Goal: Information Seeking & Learning: Learn about a topic

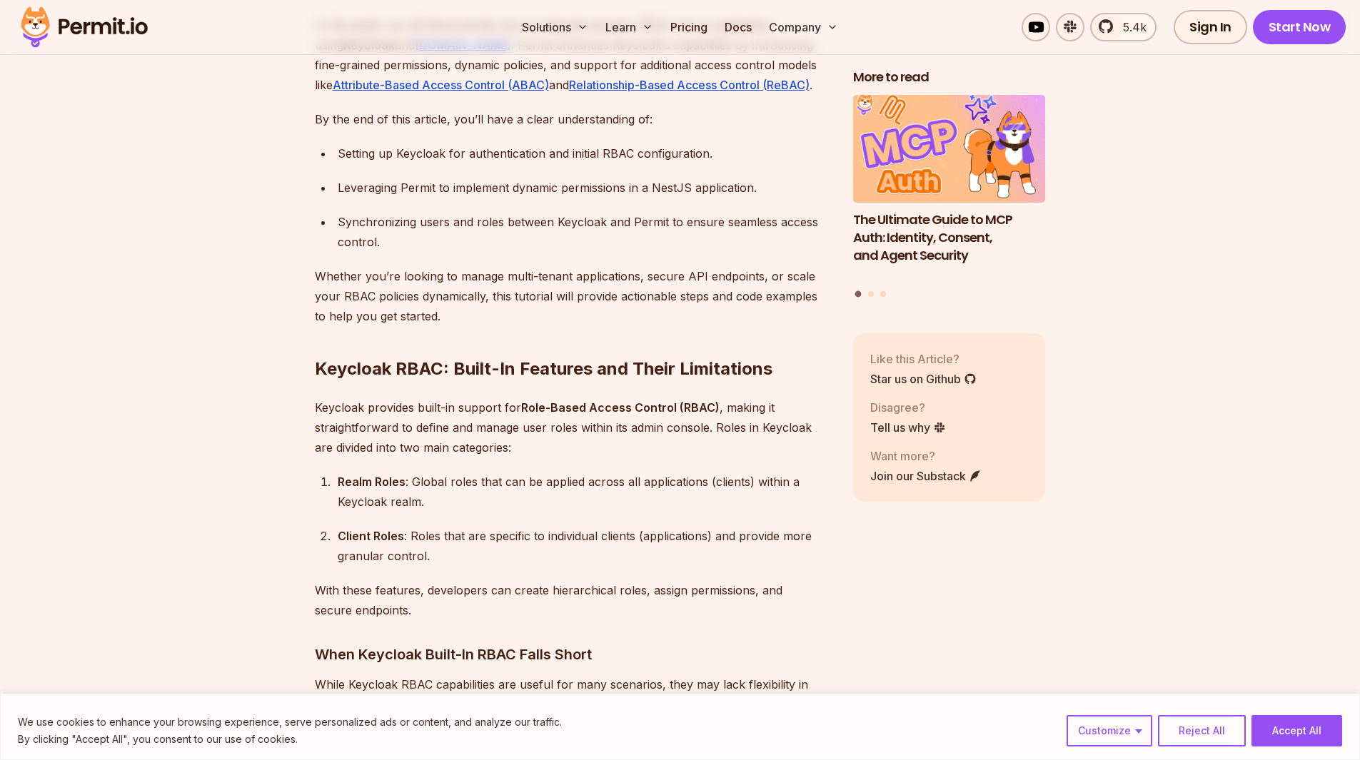
click at [436, 526] on div "Client Roles : Roles that are specific to individual clients (applications) and…" at bounding box center [584, 546] width 493 height 40
click at [607, 526] on div "Client Roles : Roles that are specific to individual clients (applications) and…" at bounding box center [584, 546] width 493 height 40
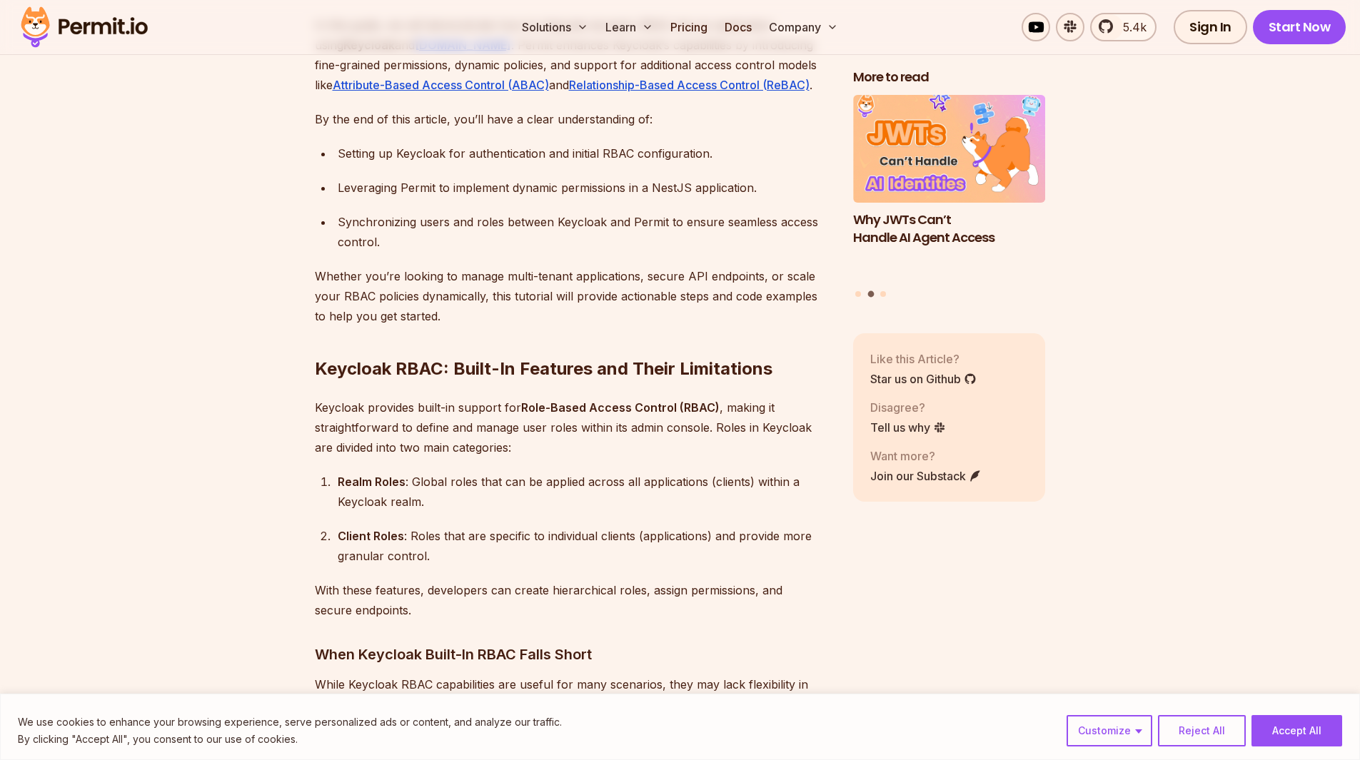
click at [607, 526] on div "Client Roles : Roles that are specific to individual clients (applications) and…" at bounding box center [584, 546] width 493 height 40
click at [481, 581] on p "With these features, developers can create hierarchical roles, assign permissio…" at bounding box center [573, 601] width 516 height 40
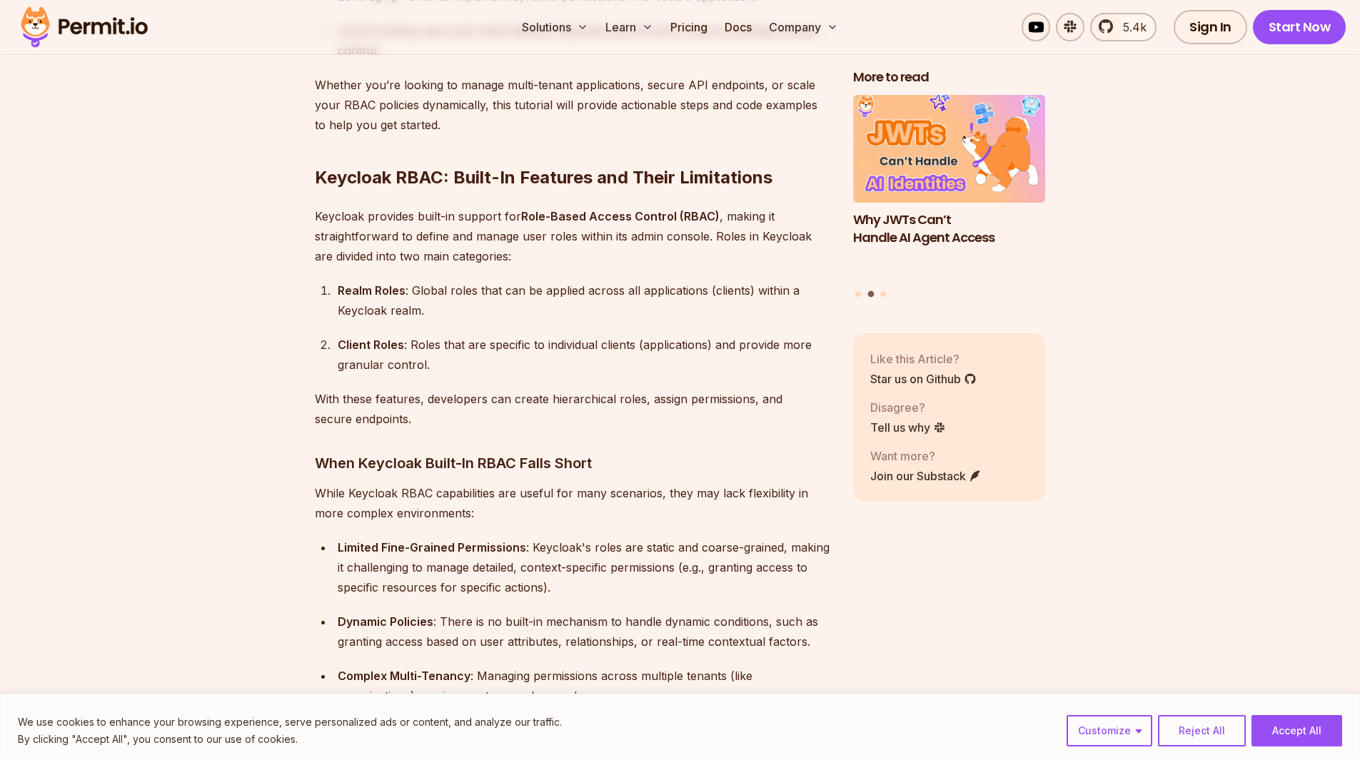
scroll to position [1375, 0]
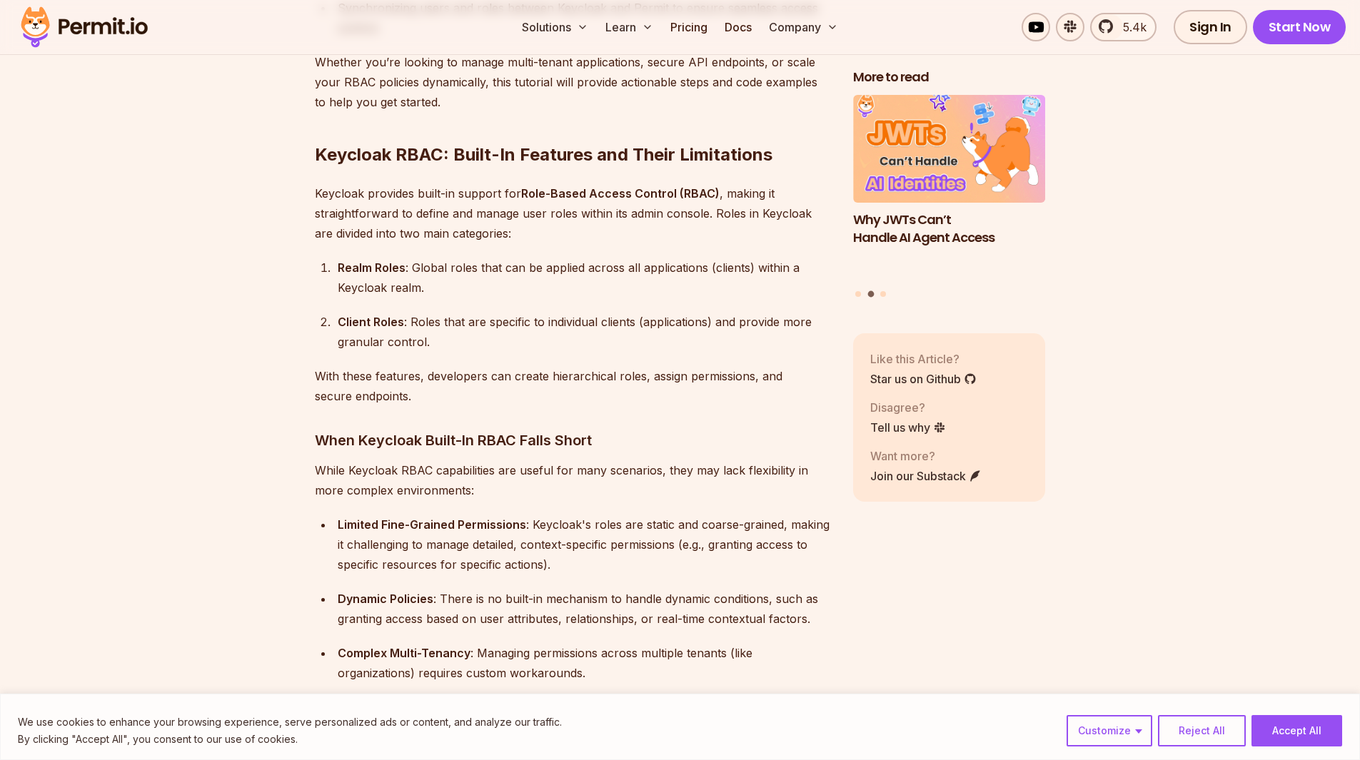
click at [526, 461] on p "While Keycloak RBAC capabilities are useful for many scenarios, they may lack f…" at bounding box center [573, 481] width 516 height 40
click at [437, 536] on div "Limited Fine-Grained Permissions : Keycloak's roles are static and coarse-grain…" at bounding box center [584, 545] width 493 height 60
click at [441, 589] on div "Dynamic Policies : There is no built-in mechanism to handle dynamic conditions,…" at bounding box center [584, 609] width 493 height 40
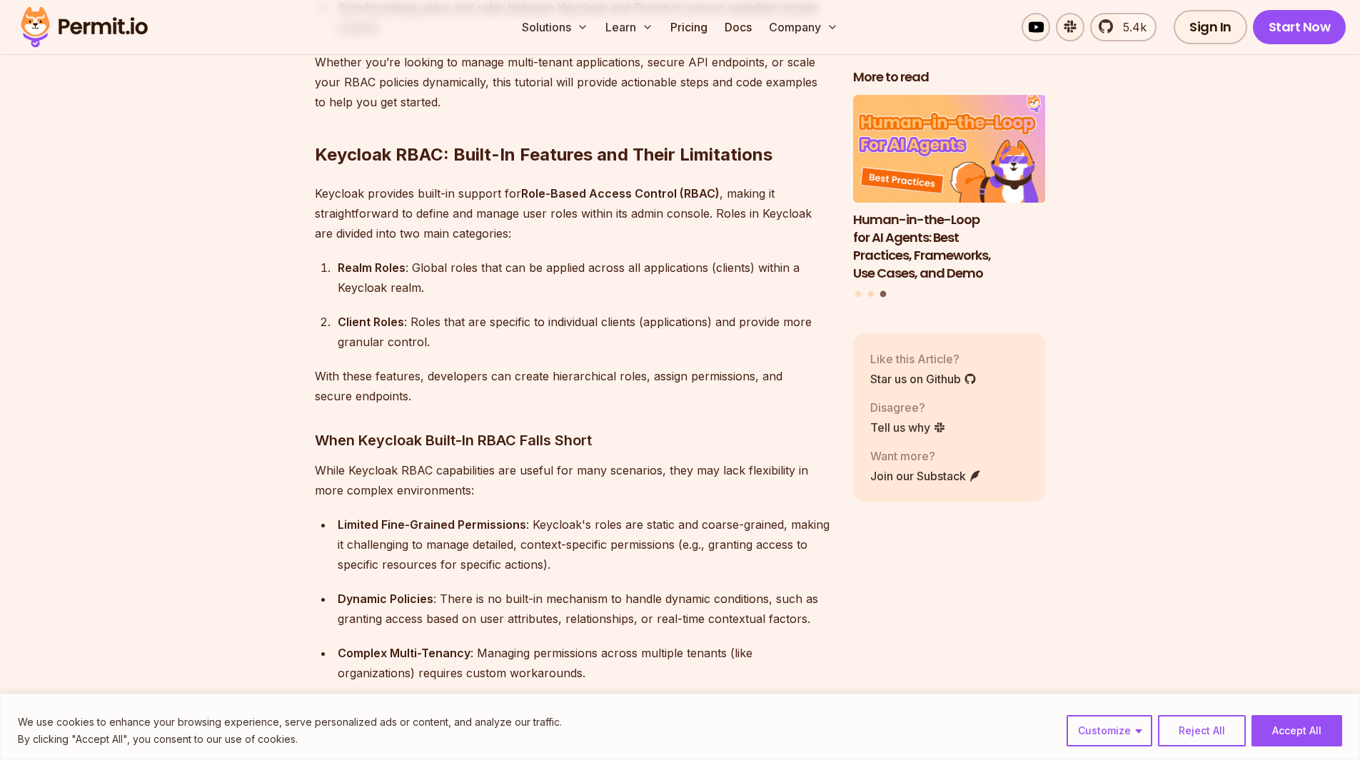
click at [593, 589] on div "Dynamic Policies : There is no built-in mechanism to handle dynamic conditions,…" at bounding box center [584, 609] width 493 height 40
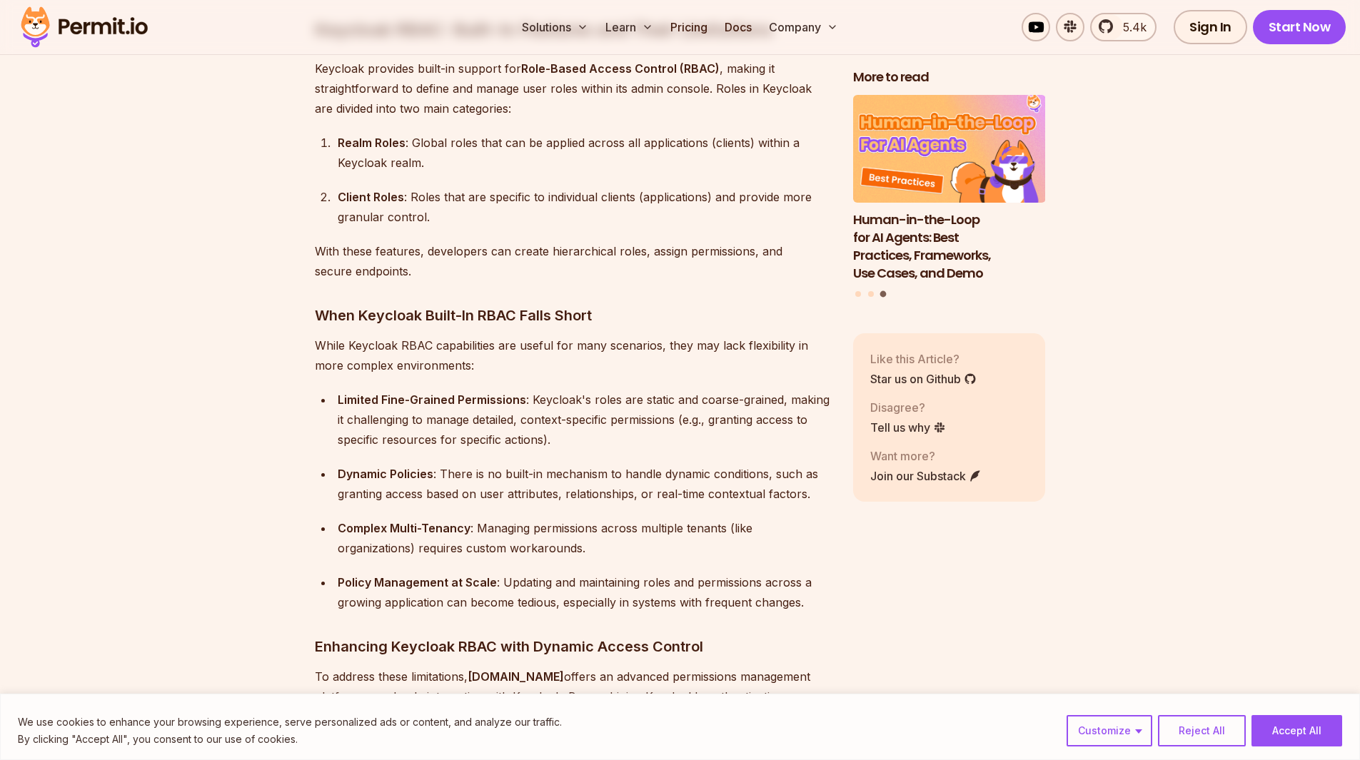
scroll to position [1517, 0]
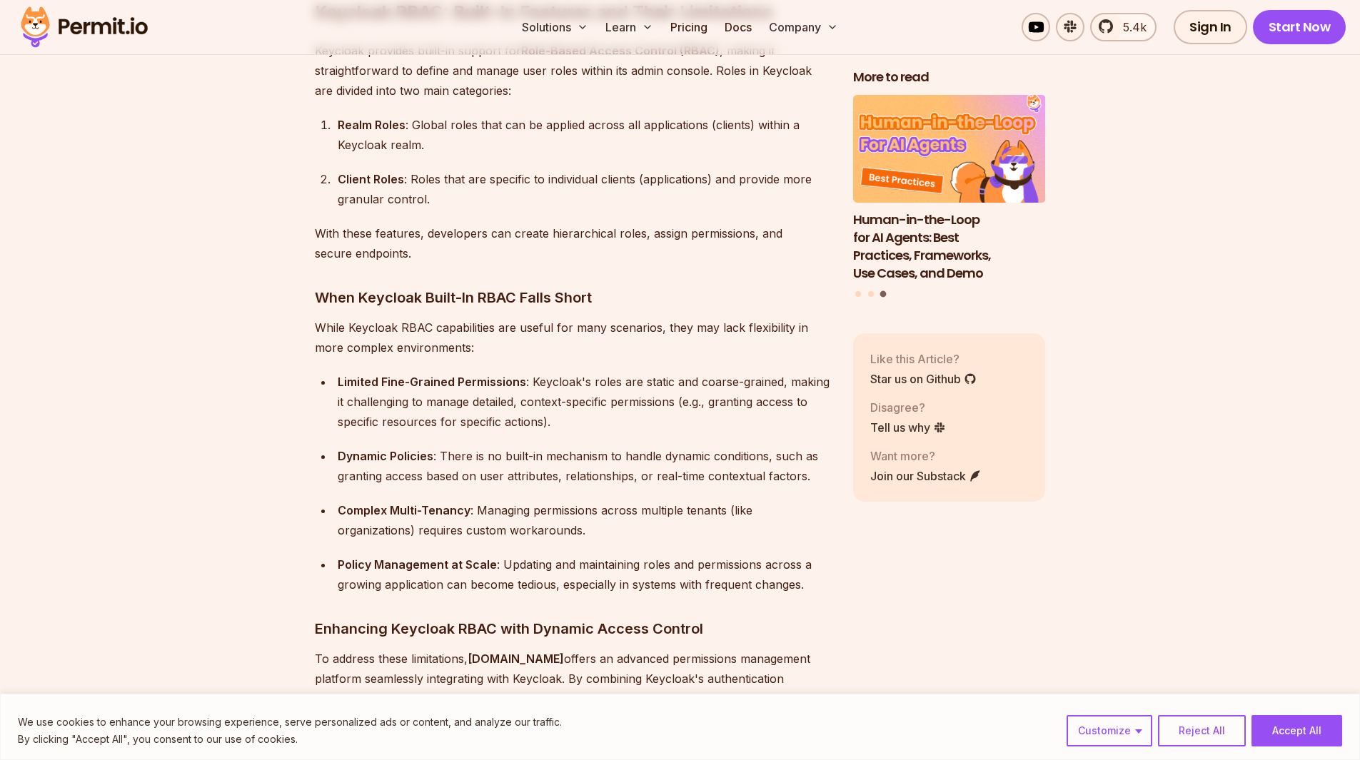
click at [462, 562] on div "Policy Management at Scale : Updating and maintaining roles and permissions acr…" at bounding box center [584, 575] width 493 height 40
click at [586, 555] on div "Policy Management at Scale : Updating and maintaining roles and permissions acr…" at bounding box center [584, 575] width 493 height 40
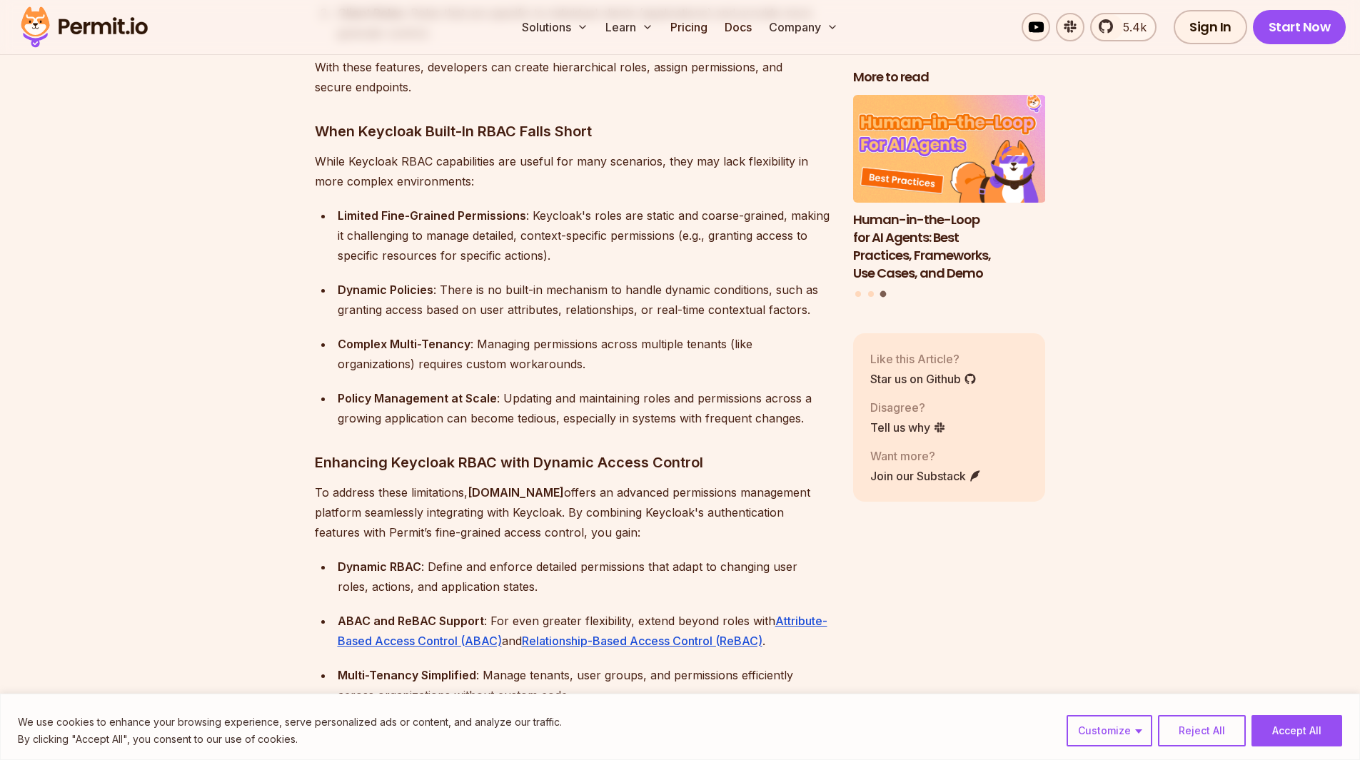
scroll to position [1732, 0]
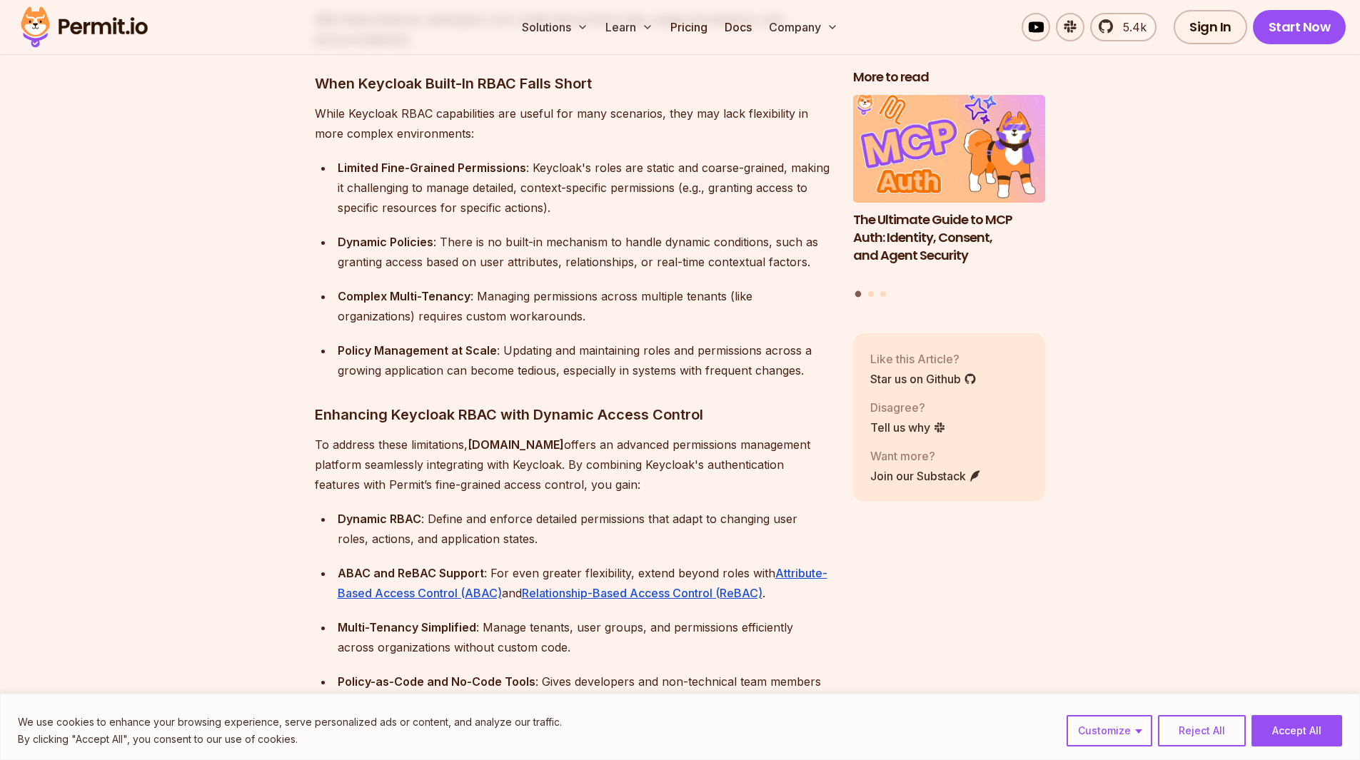
click at [602, 441] on p "To address these limitations, [DOMAIN_NAME] offers an advanced permissions mana…" at bounding box center [573, 465] width 516 height 60
click at [607, 509] on div "Dynamic RBAC : Define and enforce detailed permissions that adapt to changing u…" at bounding box center [584, 529] width 493 height 40
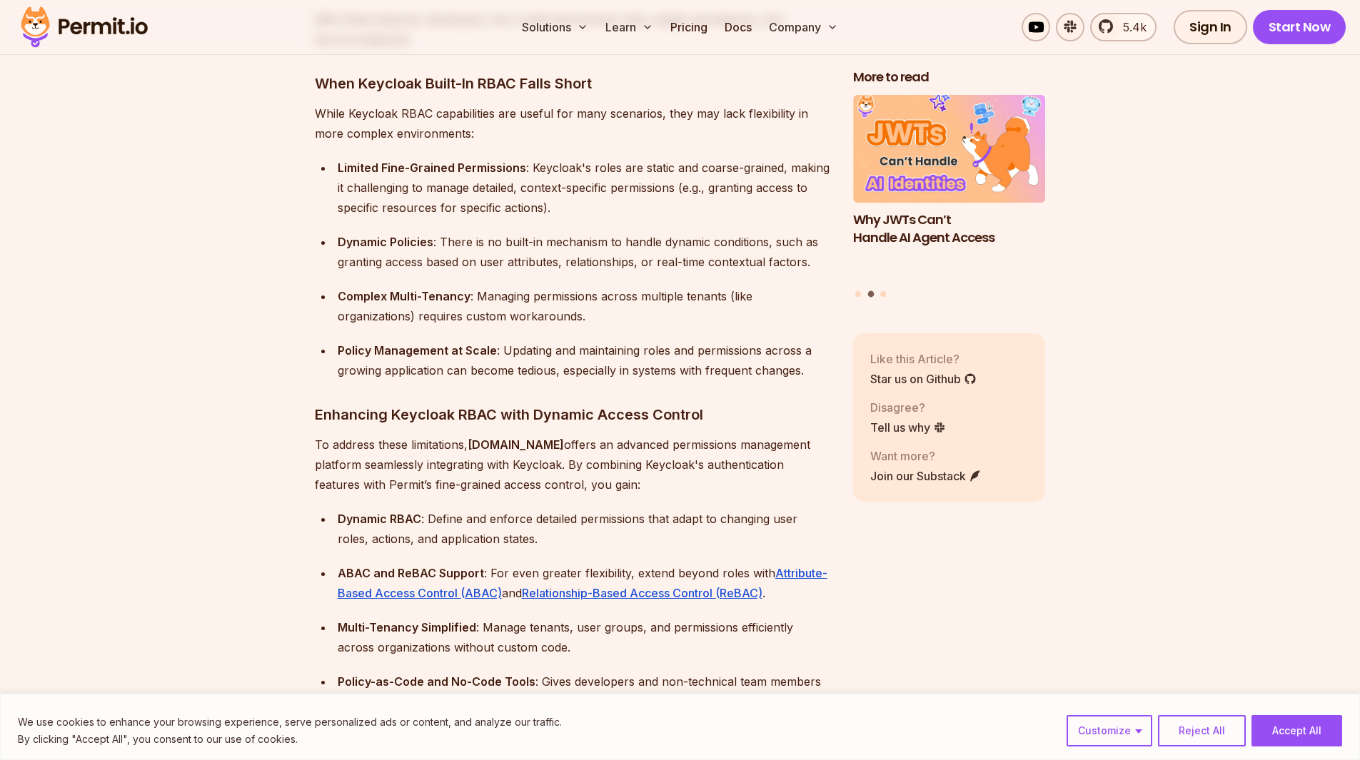
click at [597, 293] on div "Complex Multi-Tenancy : Managing permissions across multiple tenants (like orga…" at bounding box center [584, 306] width 493 height 40
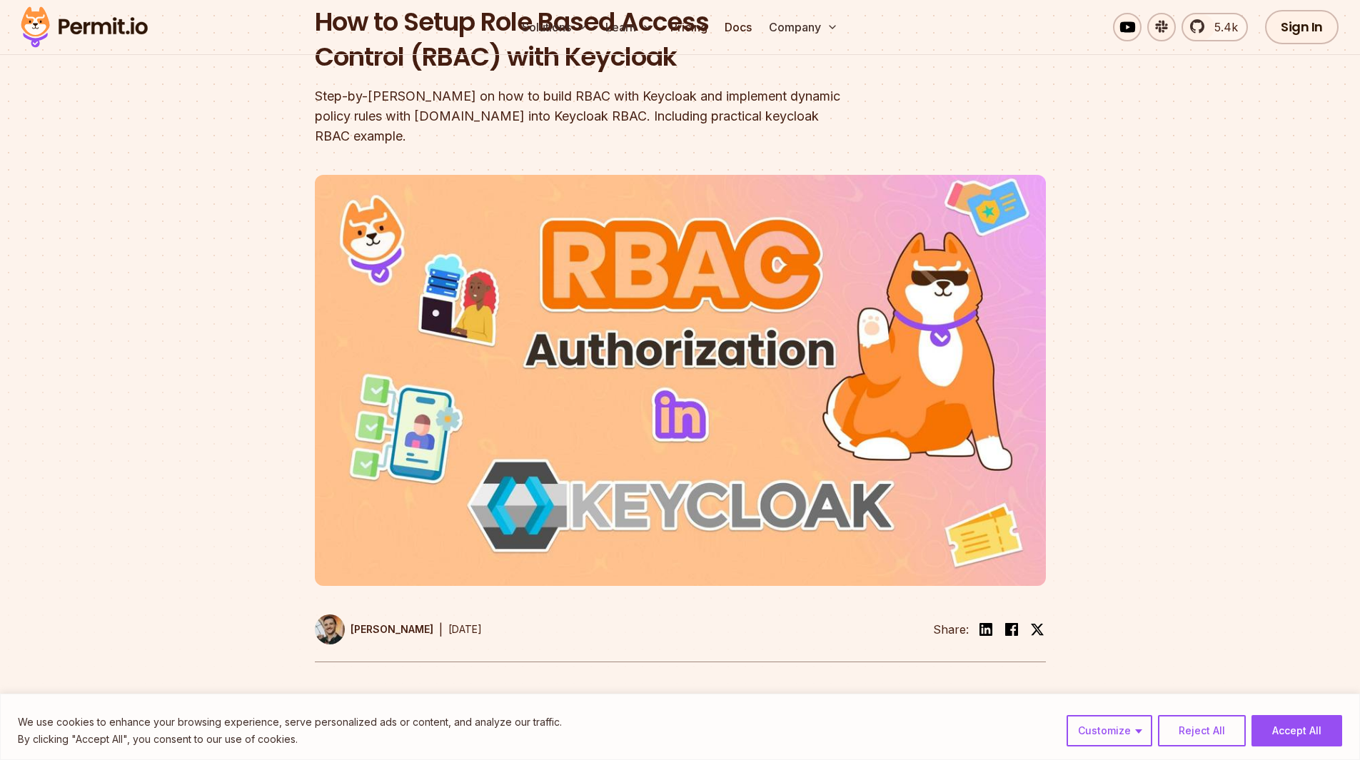
scroll to position [0, 0]
